Goal: Transaction & Acquisition: Purchase product/service

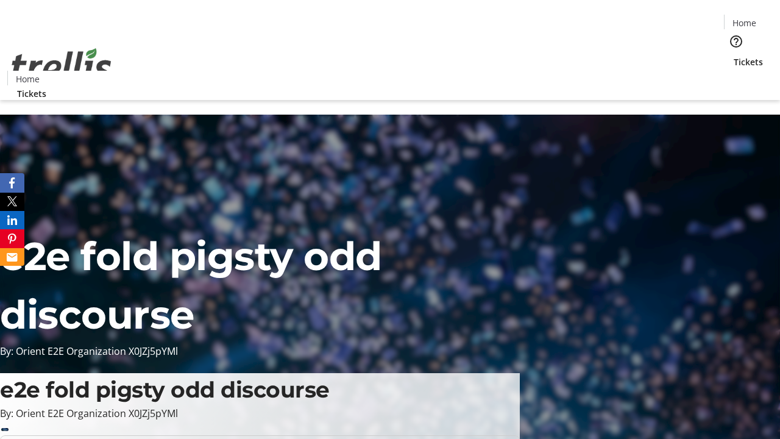
click at [734, 55] on span "Tickets" at bounding box center [748, 61] width 29 height 13
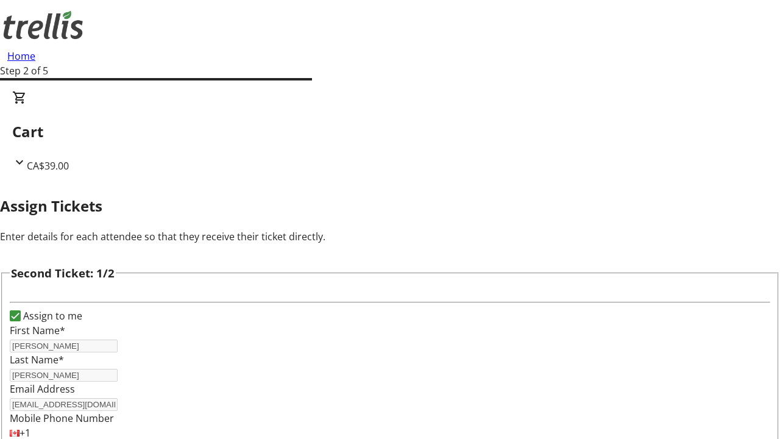
type input "[PERSON_NAME]"
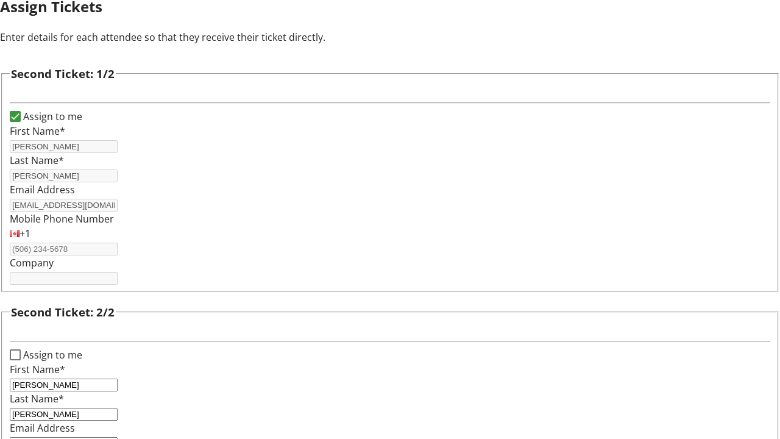
type input "[EMAIL_ADDRESS][DOMAIN_NAME]"
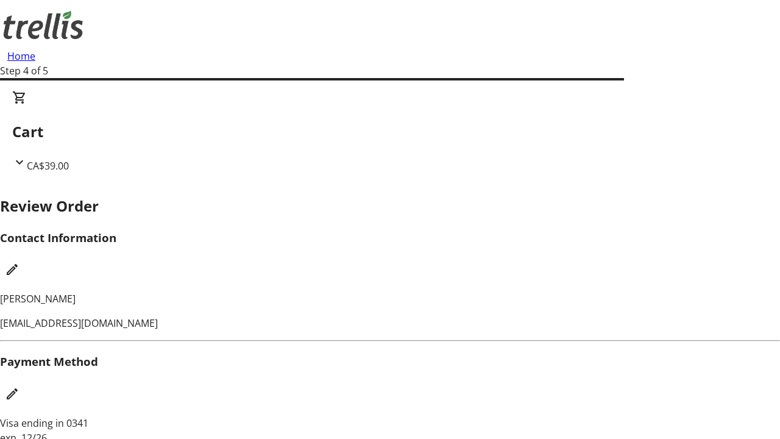
click at [20, 262] on mat-icon "Edit Contact Information" at bounding box center [12, 269] width 15 height 15
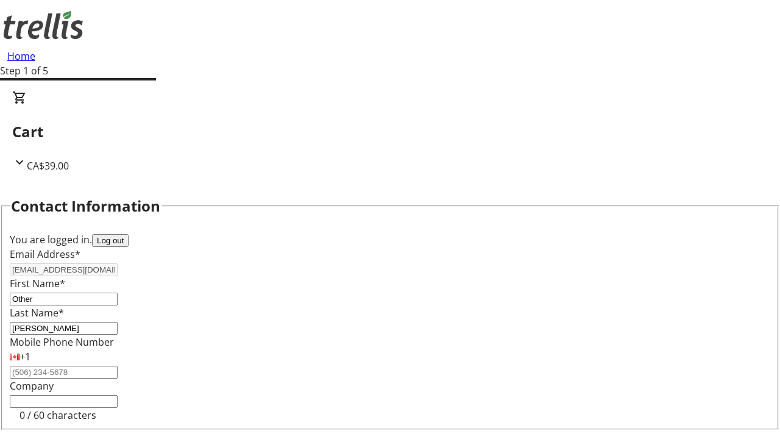
type input "Other"
type input "Name"
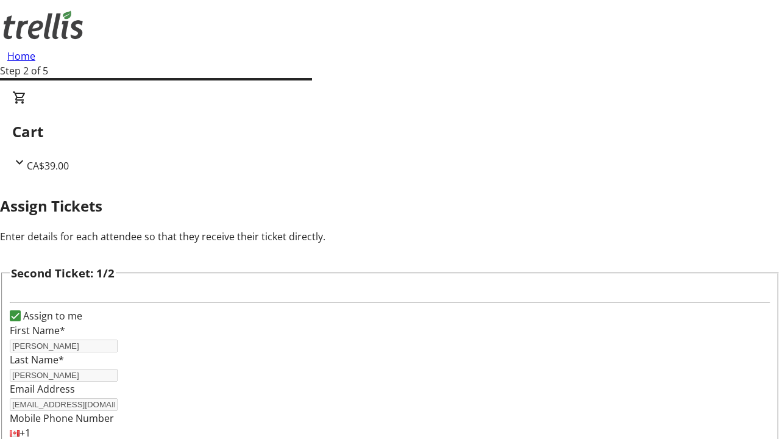
type input "New"
type input "Name"
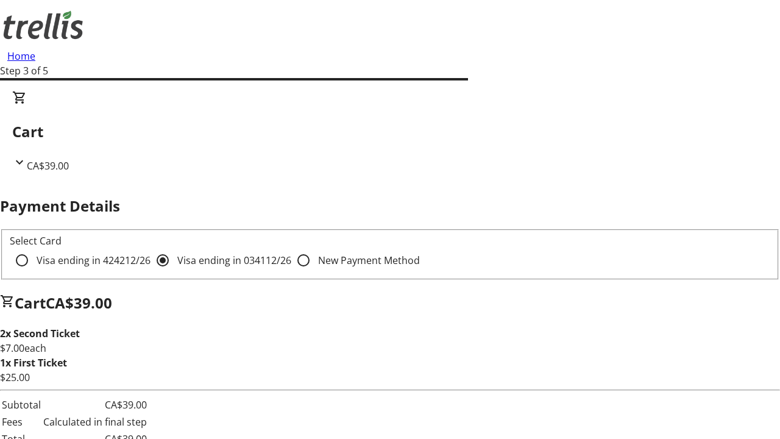
click at [34, 248] on input "Visa ending in 4242 12/26" at bounding box center [22, 260] width 24 height 24
radio input "true"
